Goal: Subscribe to service/newsletter

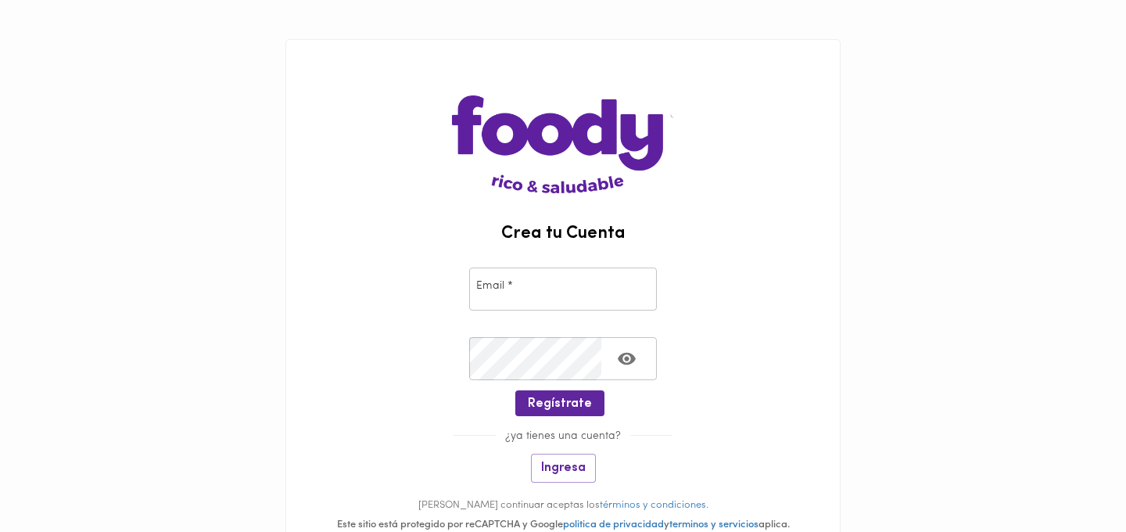
click at [555, 272] on input "email" at bounding box center [563, 288] width 188 height 43
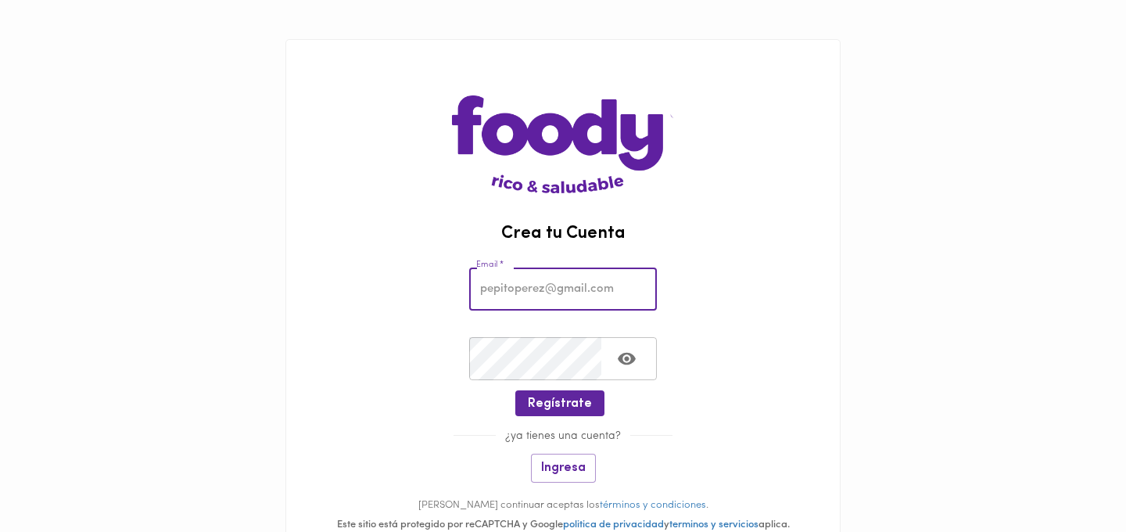
type input "[EMAIL_ADDRESS][DOMAIN_NAME]"
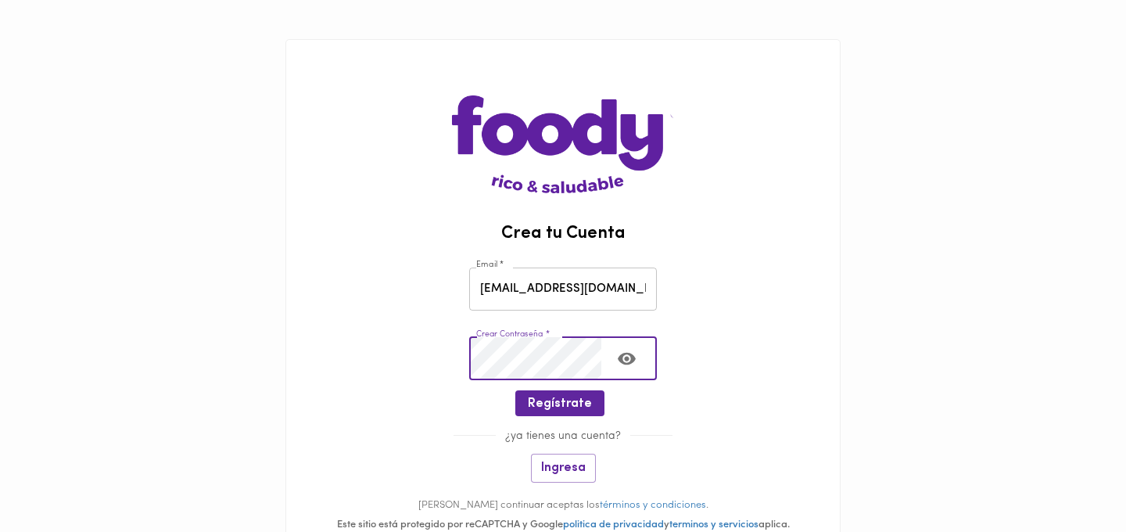
click at [631, 359] on icon "Toggle password visibility" at bounding box center [627, 359] width 18 height 13
click at [583, 400] on span "Regístrate" at bounding box center [560, 404] width 64 height 15
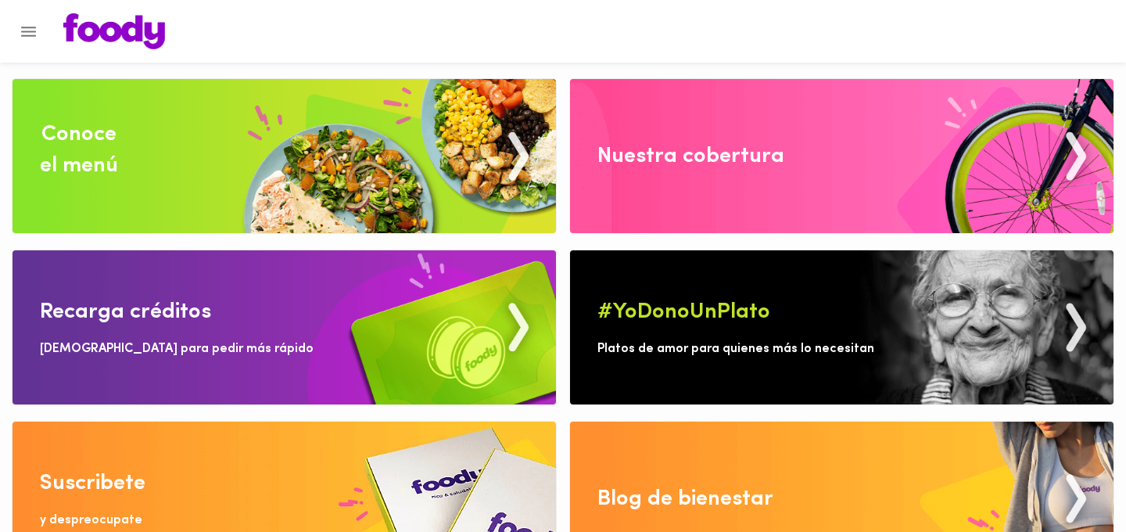
scroll to position [51, 0]
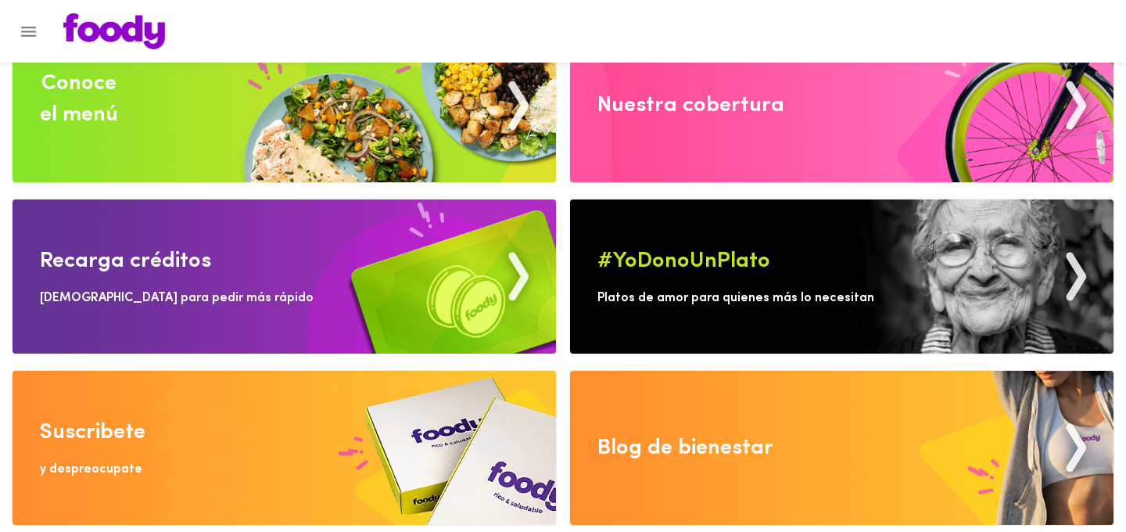
click at [62, 455] on img at bounding box center [285, 448] width 544 height 154
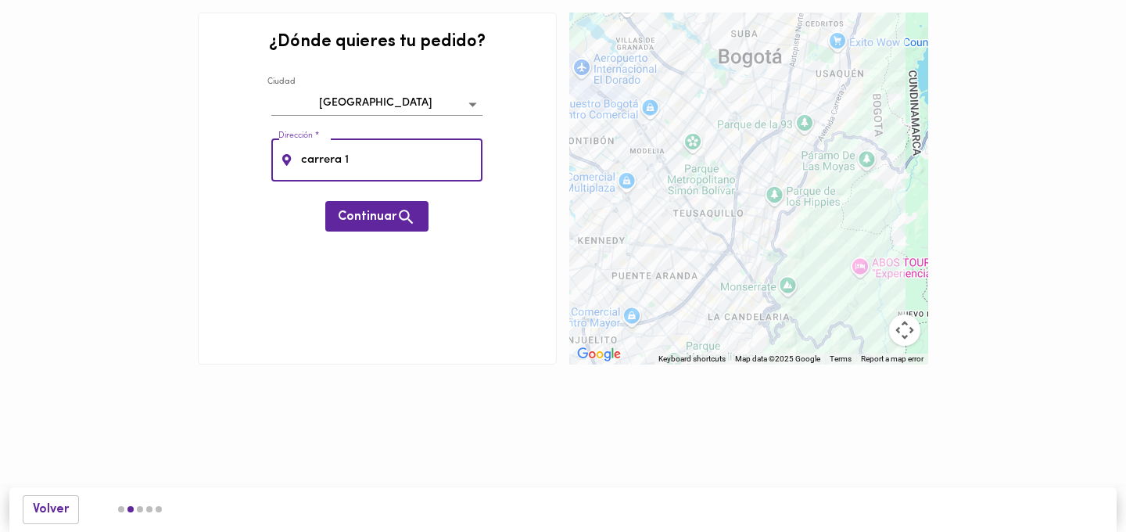
type input "[STREET_ADDRESS]"
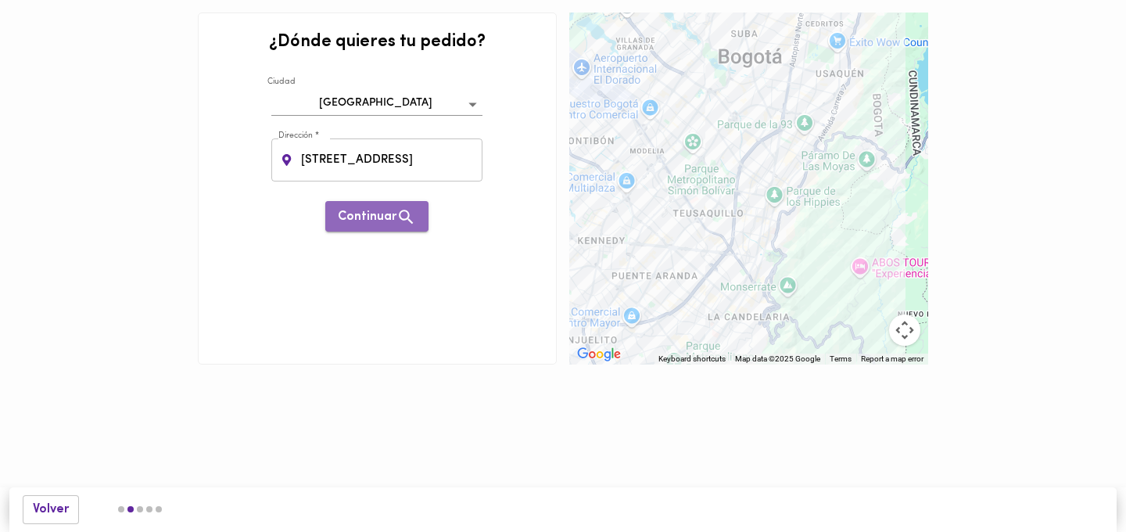
click at [401, 215] on icon "button" at bounding box center [406, 217] width 14 height 14
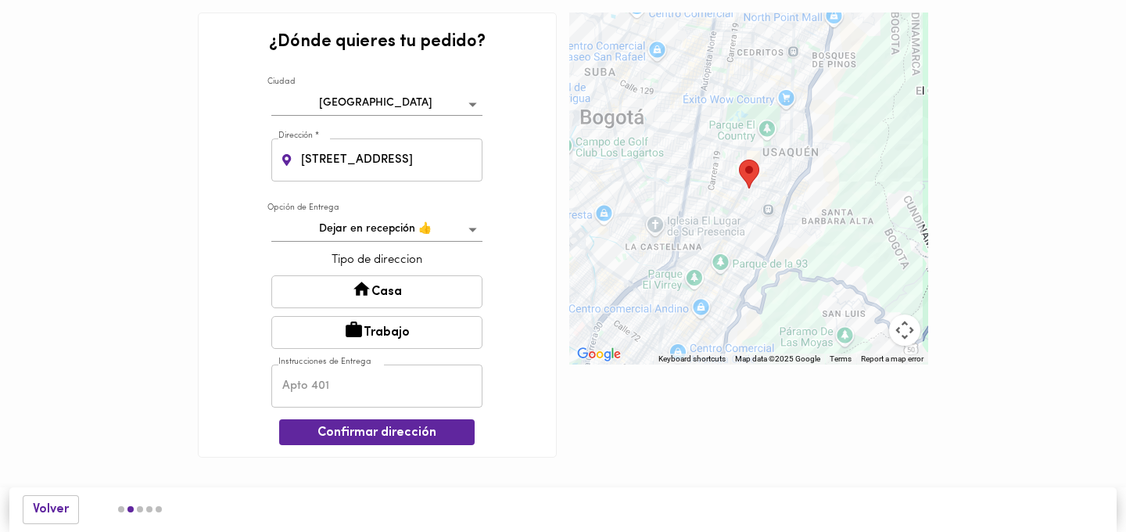
click at [341, 393] on input "text" at bounding box center [376, 385] width 211 height 43
type input "504"
click at [352, 433] on span "Confirmar dirección" at bounding box center [377, 432] width 171 height 15
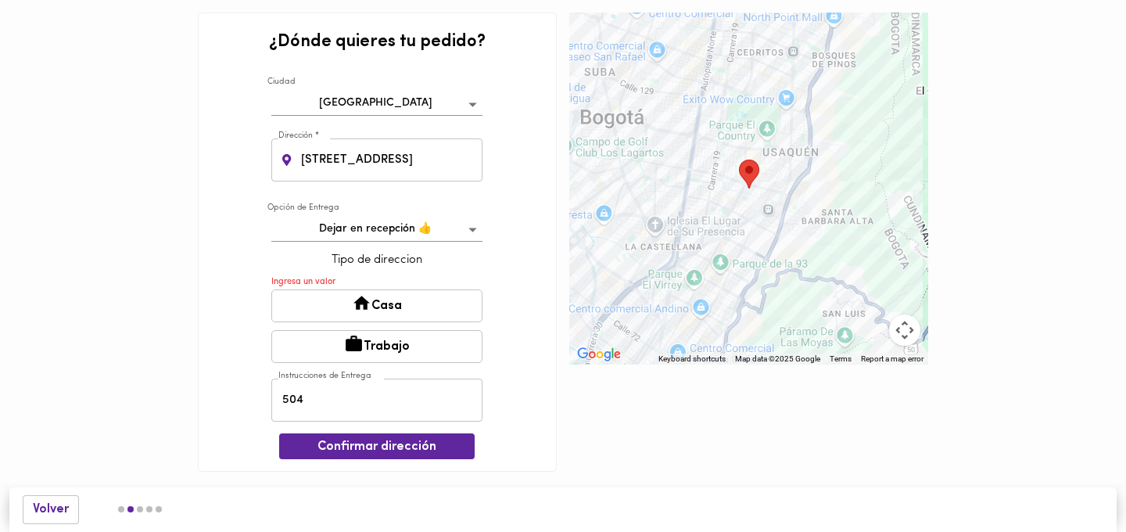
click at [336, 309] on button "Casa" at bounding box center [376, 305] width 211 height 33
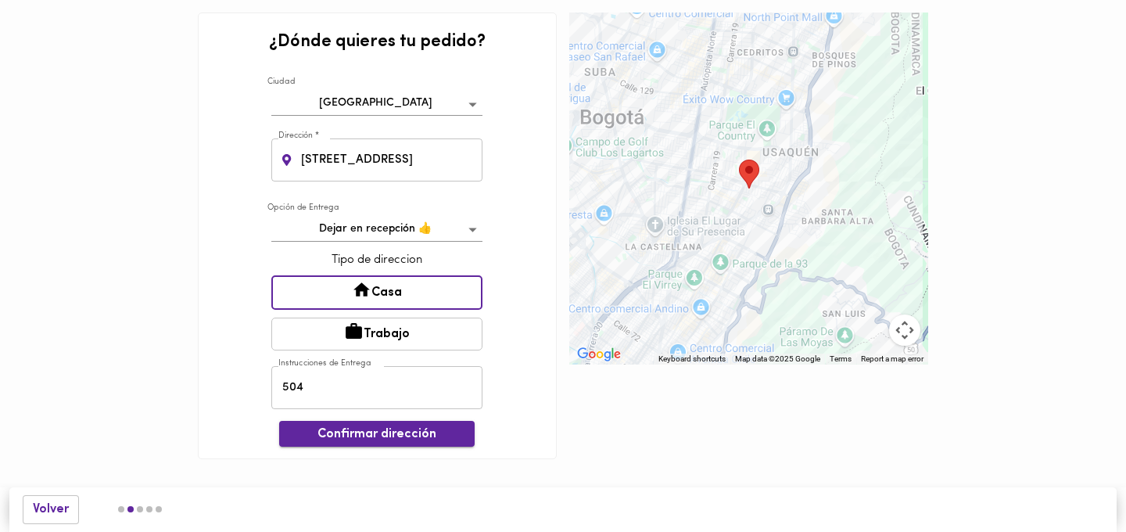
click at [370, 437] on span "Confirmar dirección" at bounding box center [377, 434] width 171 height 15
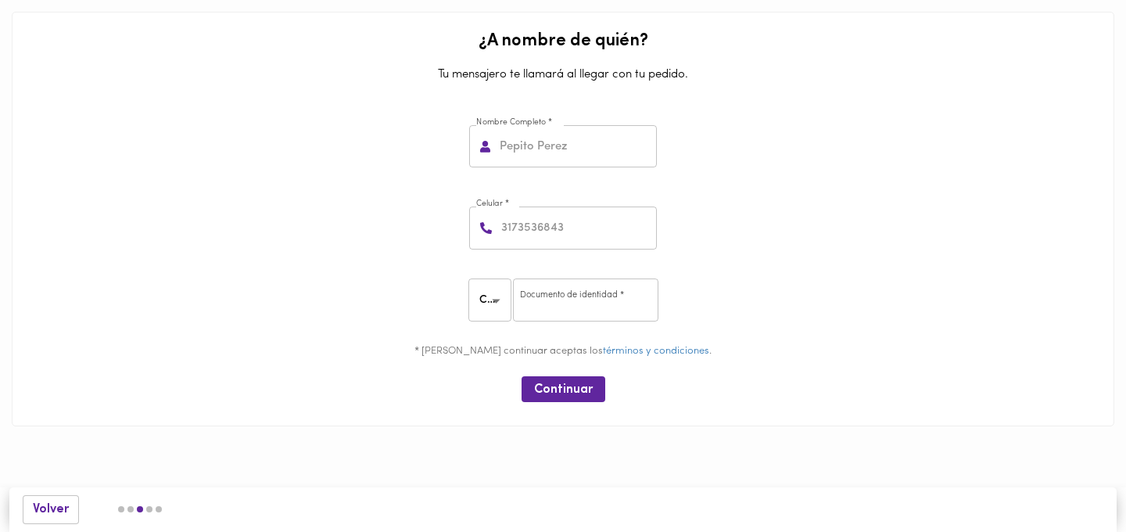
click at [533, 171] on div "Nombre Completo * Nombre Completo *" at bounding box center [563, 146] width 196 height 51
click at [536, 137] on input "text" at bounding box center [577, 146] width 160 height 43
type input "[PERSON_NAME]"
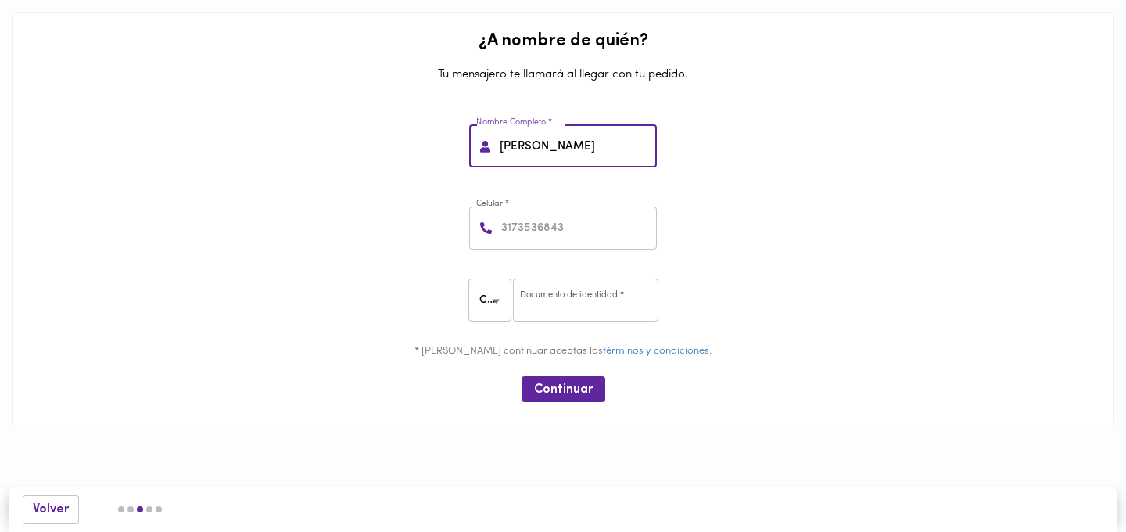
click at [557, 226] on input "number" at bounding box center [577, 227] width 159 height 43
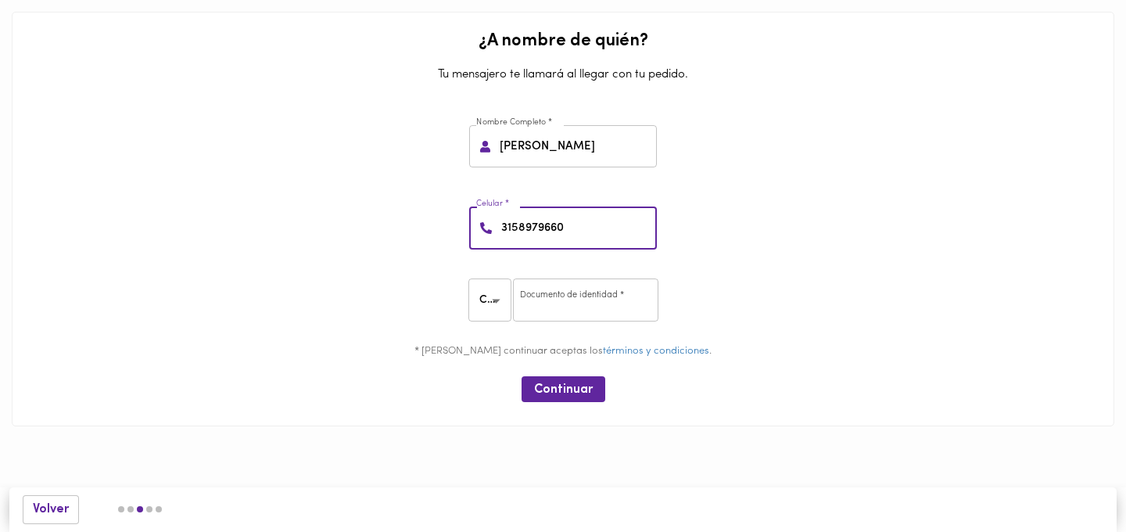
type input "3158979660"
click at [580, 297] on input "number" at bounding box center [585, 299] width 145 height 43
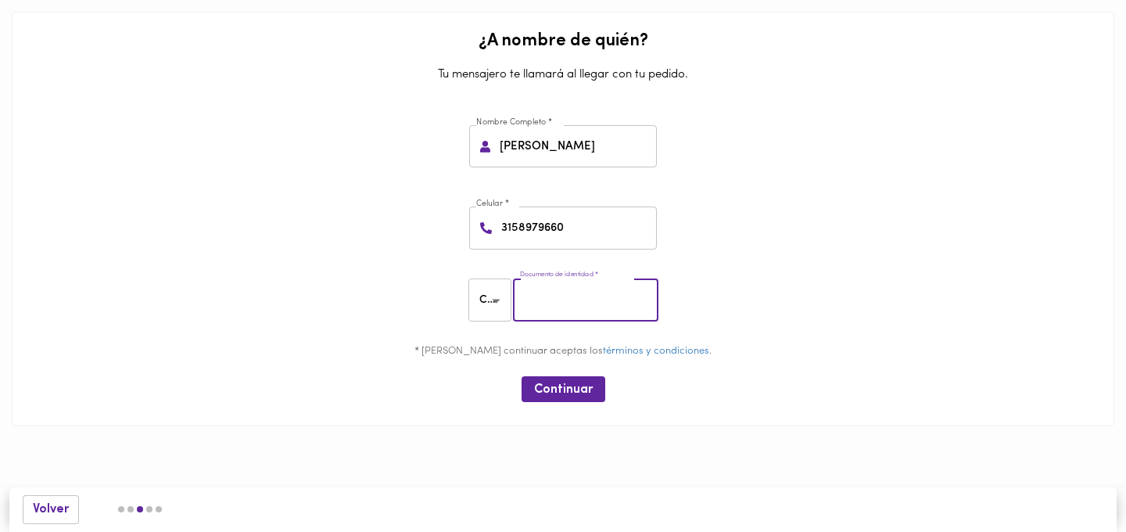
type input "1019032162"
click at [540, 390] on span "Continuar" at bounding box center [563, 389] width 59 height 15
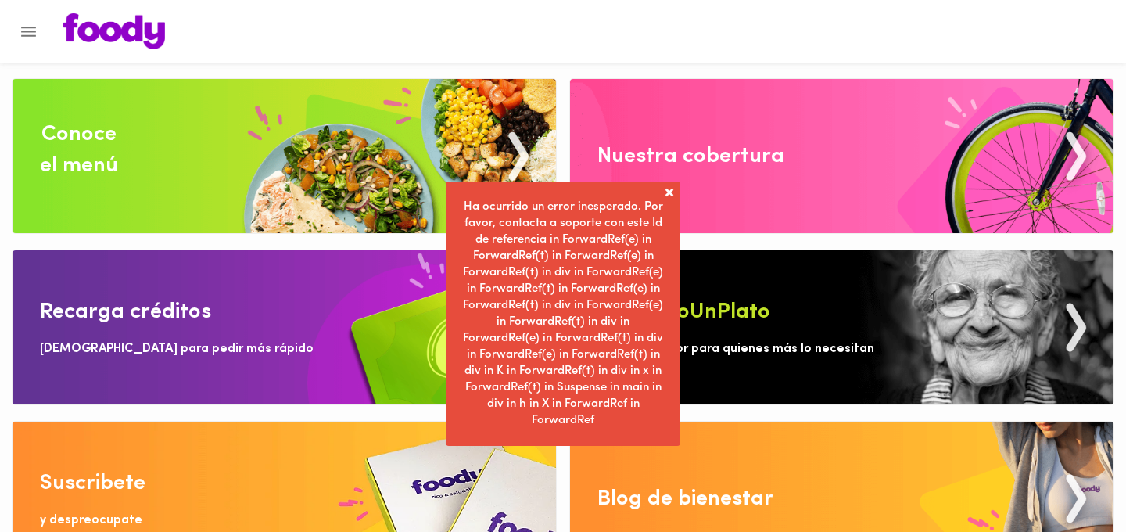
click at [666, 192] on span at bounding box center [670, 193] width 16 height 16
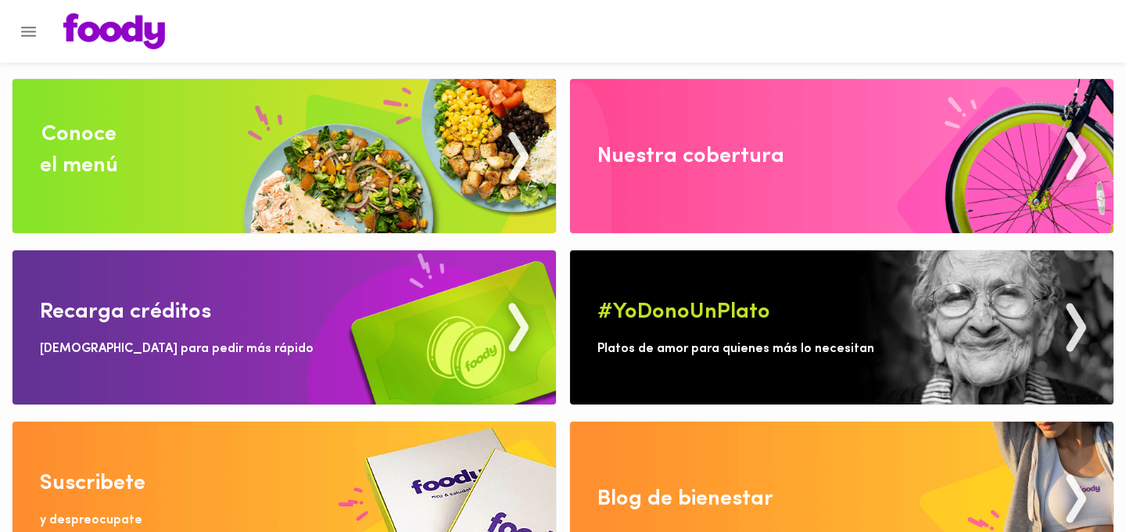
scroll to position [51, 0]
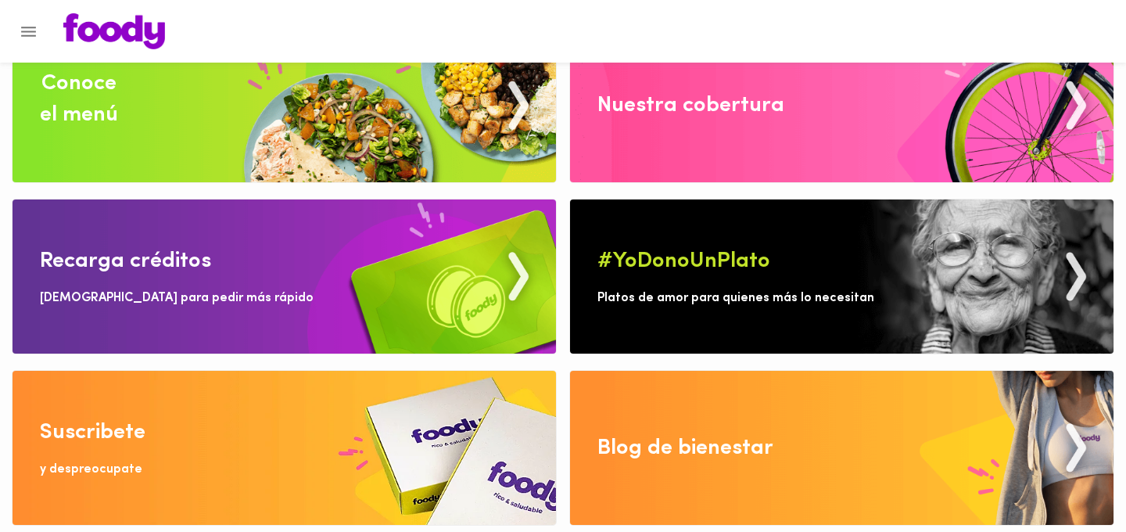
click at [351, 409] on img at bounding box center [285, 448] width 544 height 154
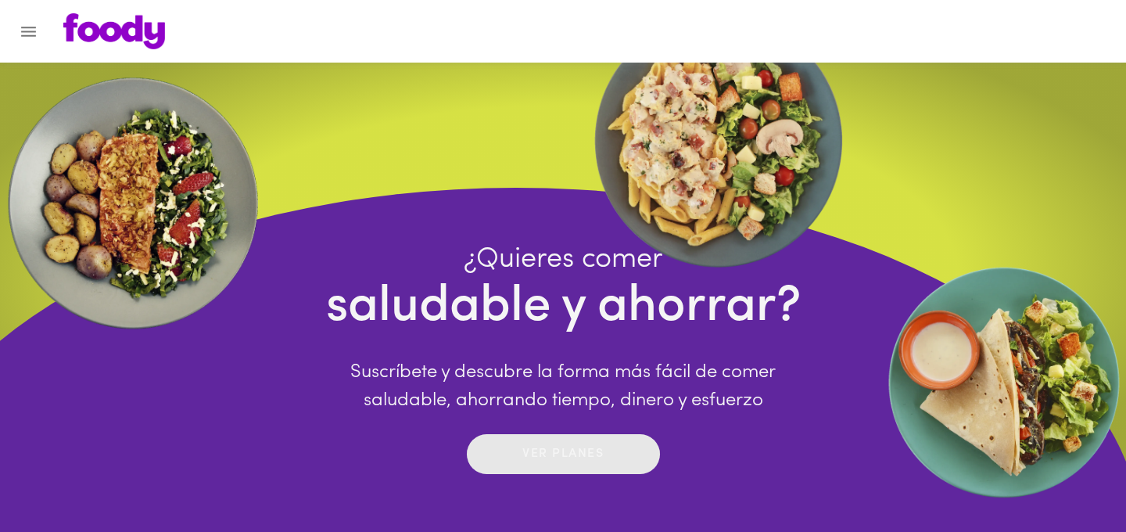
click at [588, 463] on p "Ver planes" at bounding box center [562, 454] width 81 height 18
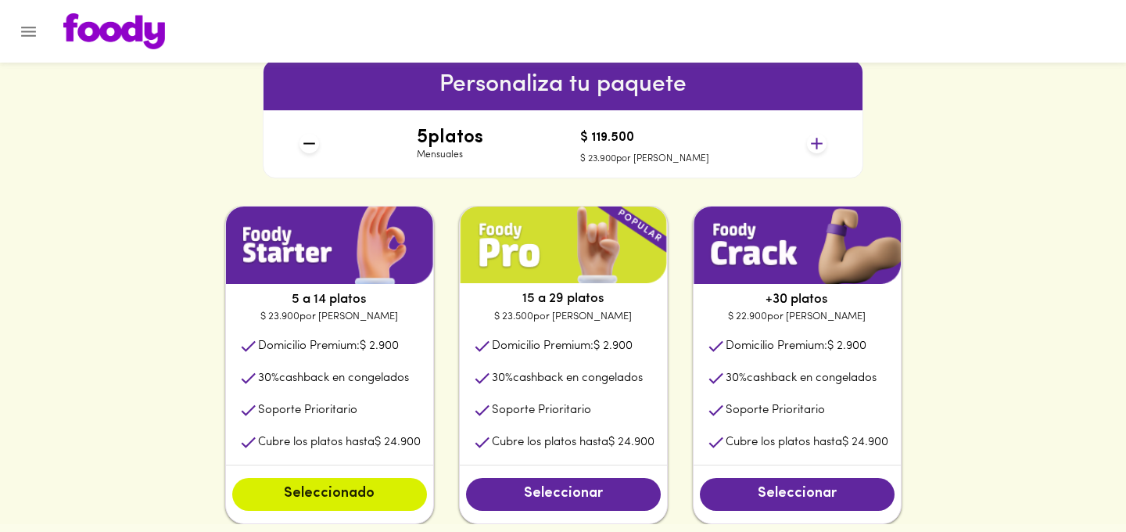
scroll to position [685, 0]
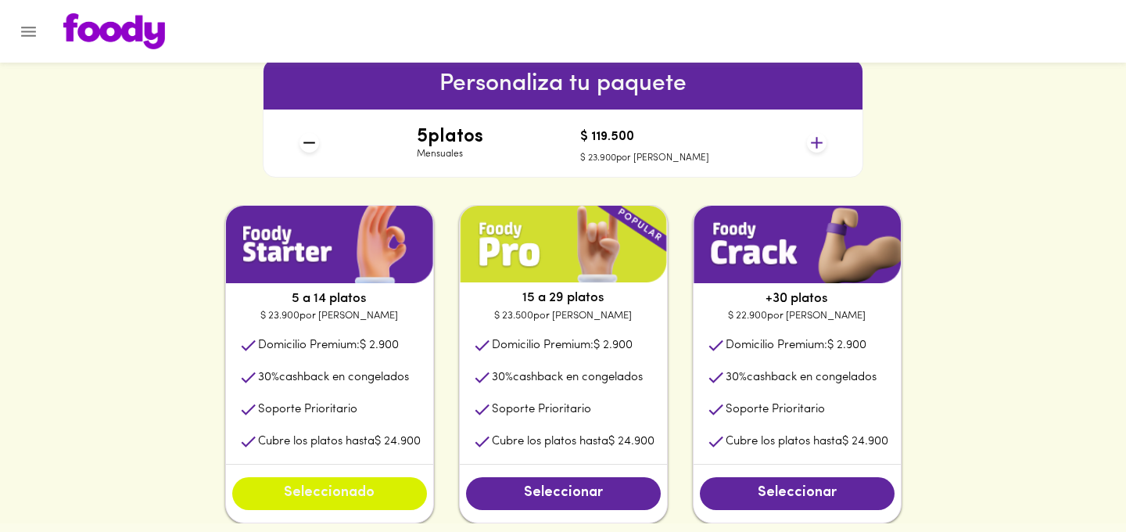
click at [325, 497] on span "Seleccionado" at bounding box center [329, 493] width 163 height 17
click at [818, 142] on icon at bounding box center [817, 143] width 20 height 20
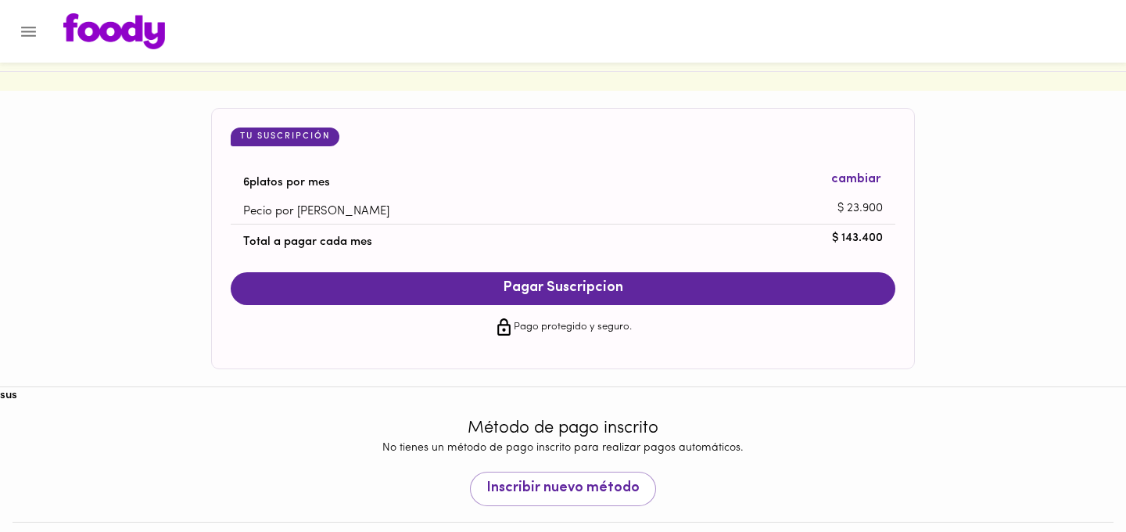
scroll to position [1532, 0]
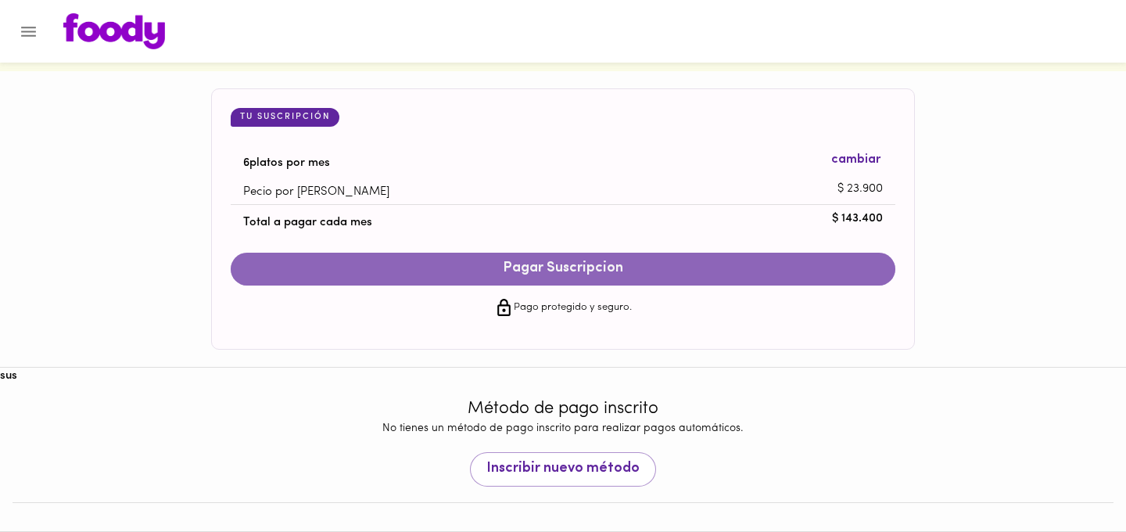
click at [584, 275] on span "Pagar Suscripcion" at bounding box center [563, 268] width 634 height 17
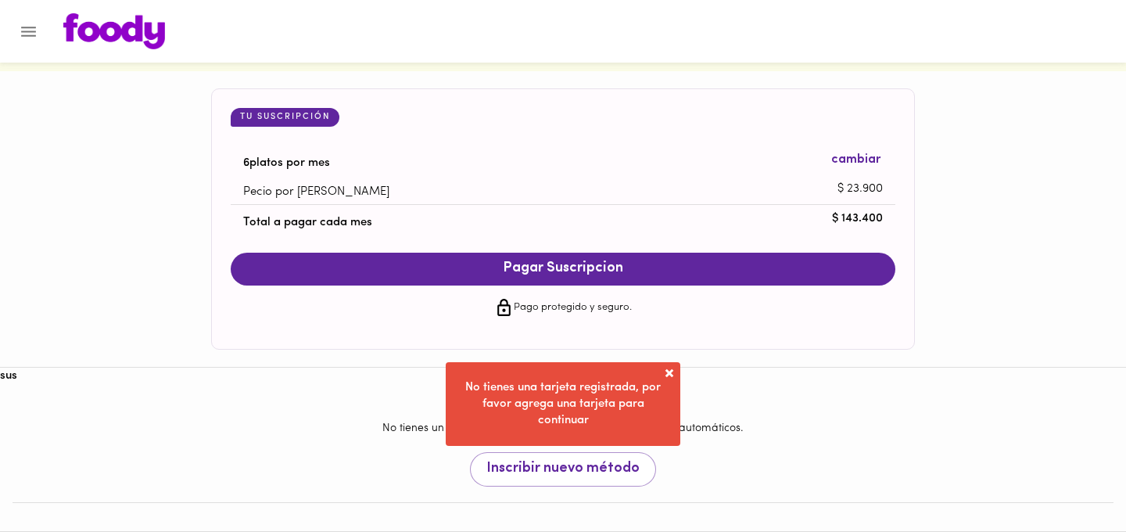
click at [669, 370] on span at bounding box center [670, 373] width 16 height 16
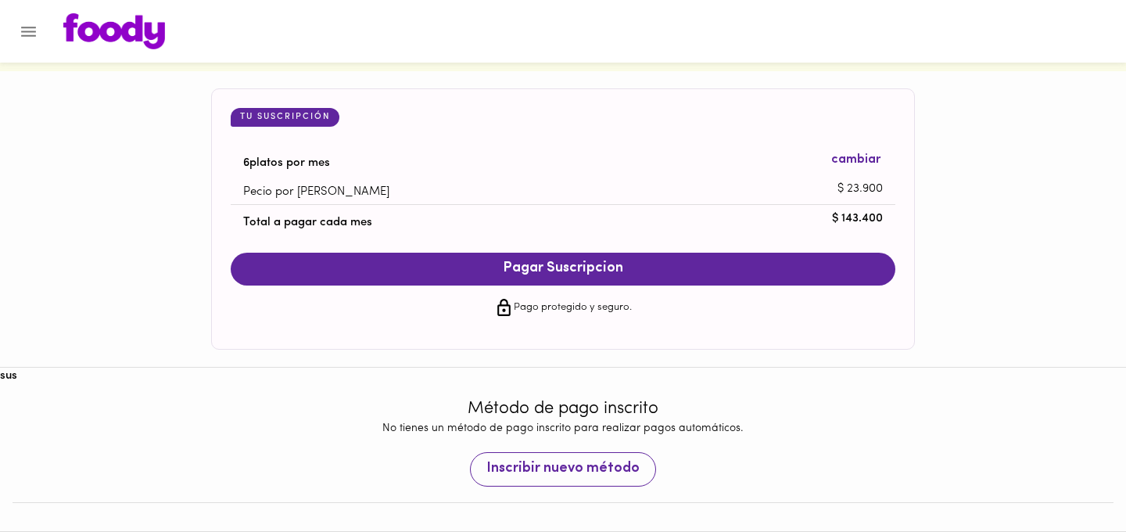
click at [573, 475] on span "Inscribir nuevo método" at bounding box center [562, 469] width 153 height 17
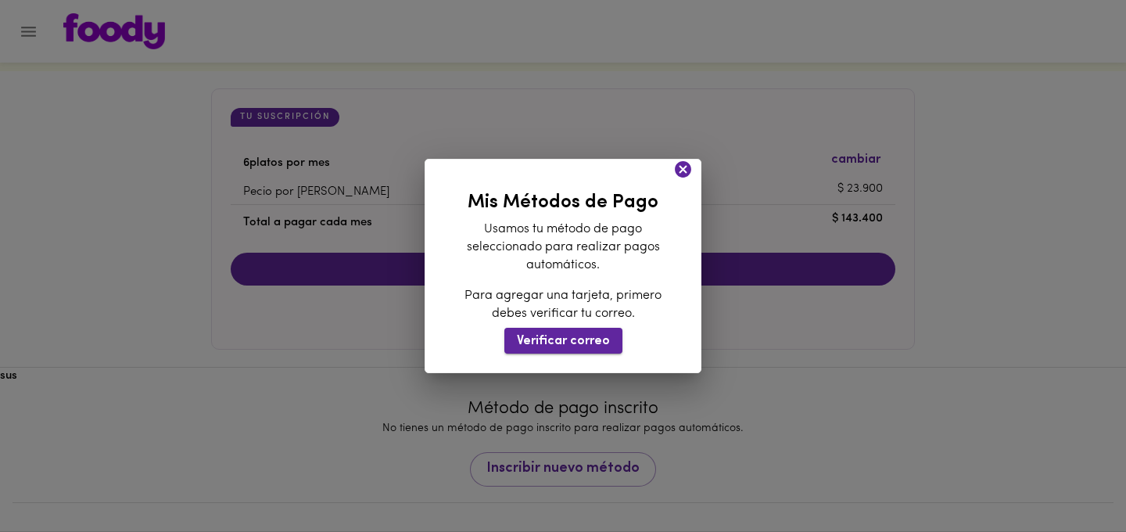
click at [537, 351] on button "Verificar correo" at bounding box center [563, 341] width 118 height 26
click at [533, 338] on span "Verificar correo" at bounding box center [563, 341] width 93 height 15
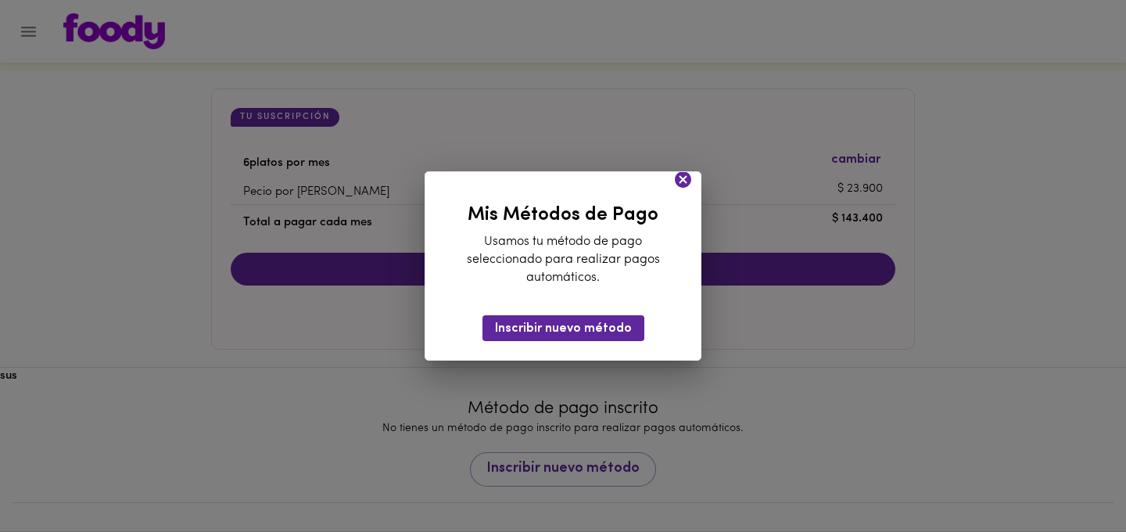
click at [684, 178] on icon at bounding box center [683, 180] width 20 height 20
